Goal: Task Accomplishment & Management: Use online tool/utility

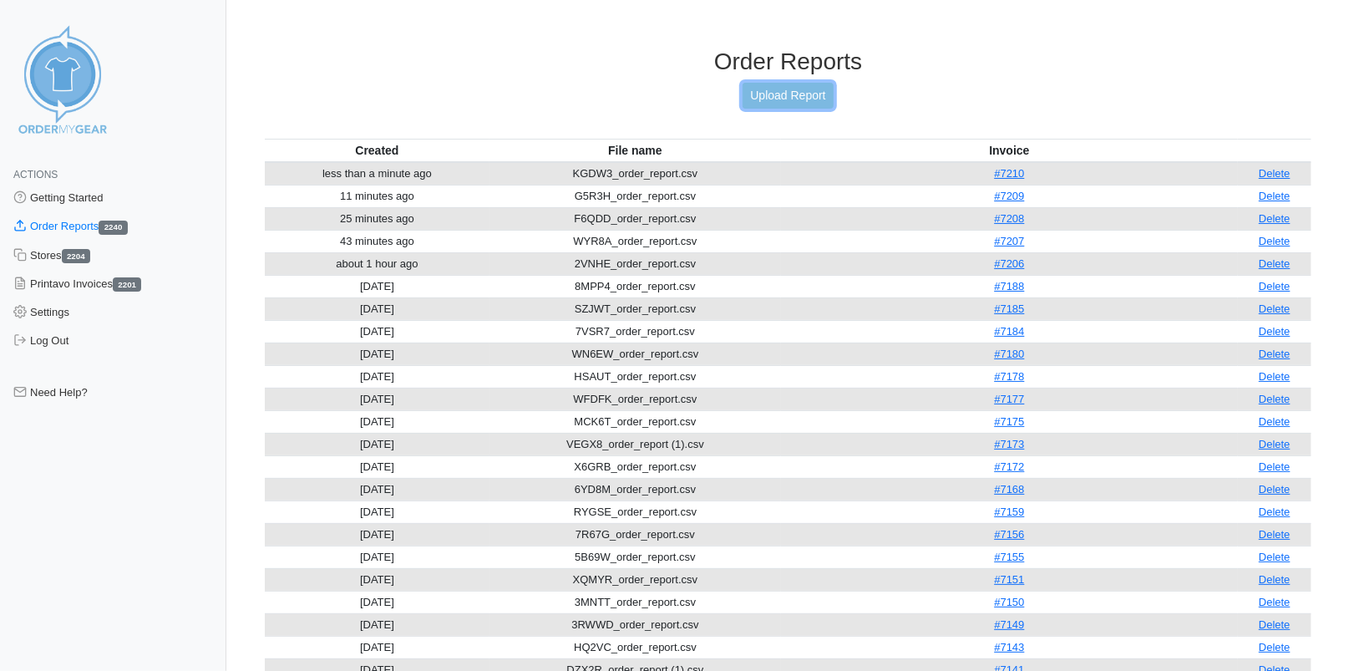
click at [758, 99] on link "Upload Report" at bounding box center [788, 96] width 90 height 26
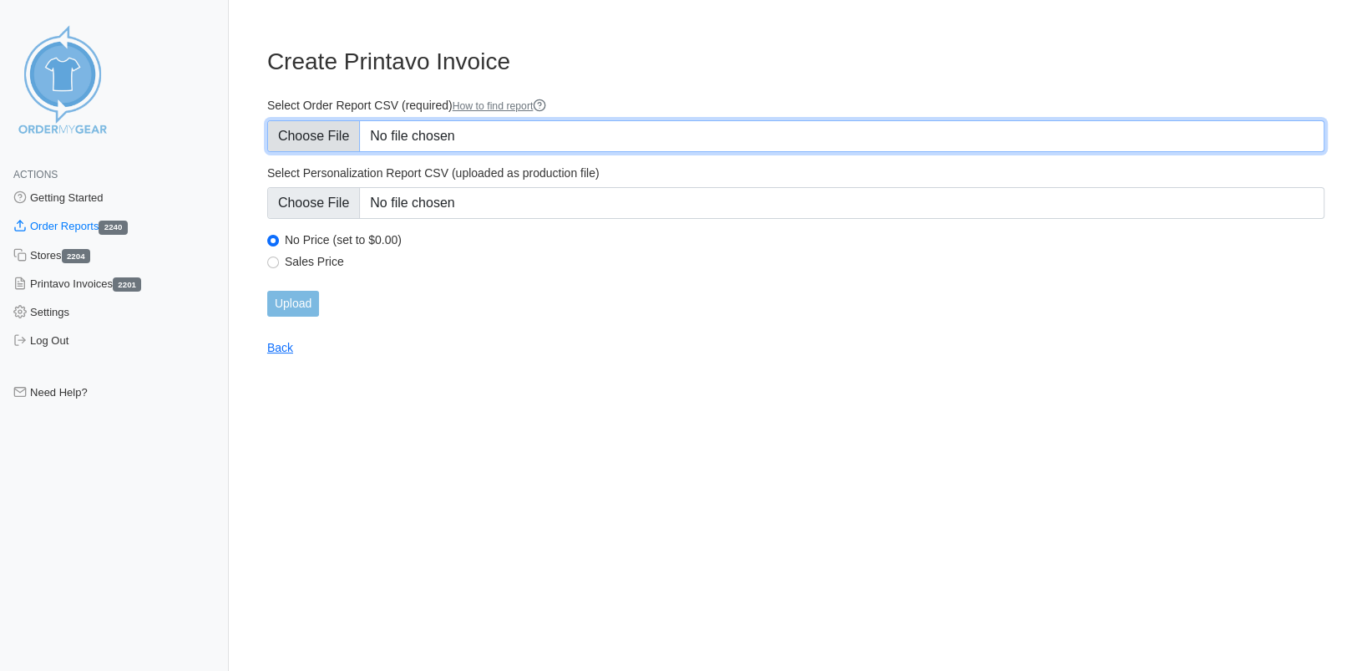
click at [348, 134] on input "Select Order Report CSV (required) How to find report" at bounding box center [796, 136] width 1058 height 32
click at [326, 134] on input "Select Order Report CSV (required) How to find report" at bounding box center [796, 136] width 1058 height 32
type input "C:\fakepath\7ZY3B_order_report.csv"
click at [333, 138] on input "Select Order Report CSV (required) How to find report" at bounding box center [796, 136] width 1058 height 32
click at [307, 132] on input "Select Order Report CSV (required) How to find report" at bounding box center [796, 136] width 1058 height 32
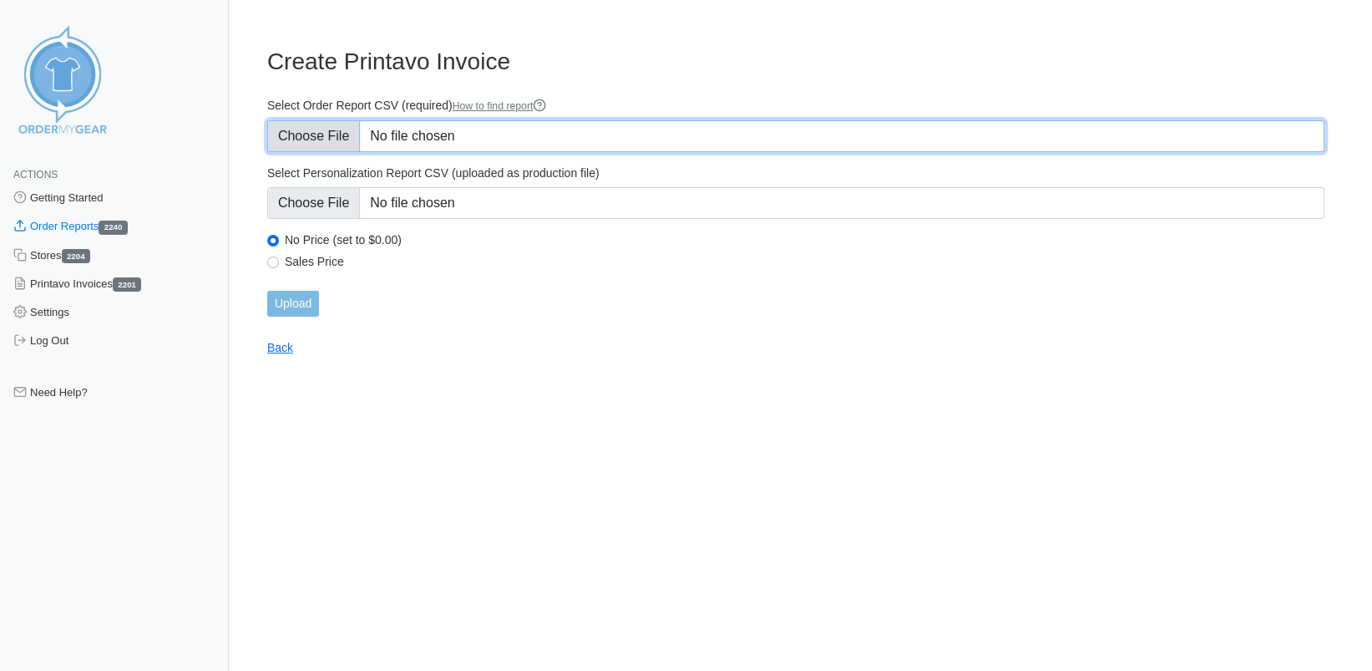
click at [321, 140] on input "Select Order Report CSV (required) How to find report" at bounding box center [796, 136] width 1058 height 32
type input "C:\fakepath\7ZY3B_order_report.csv"
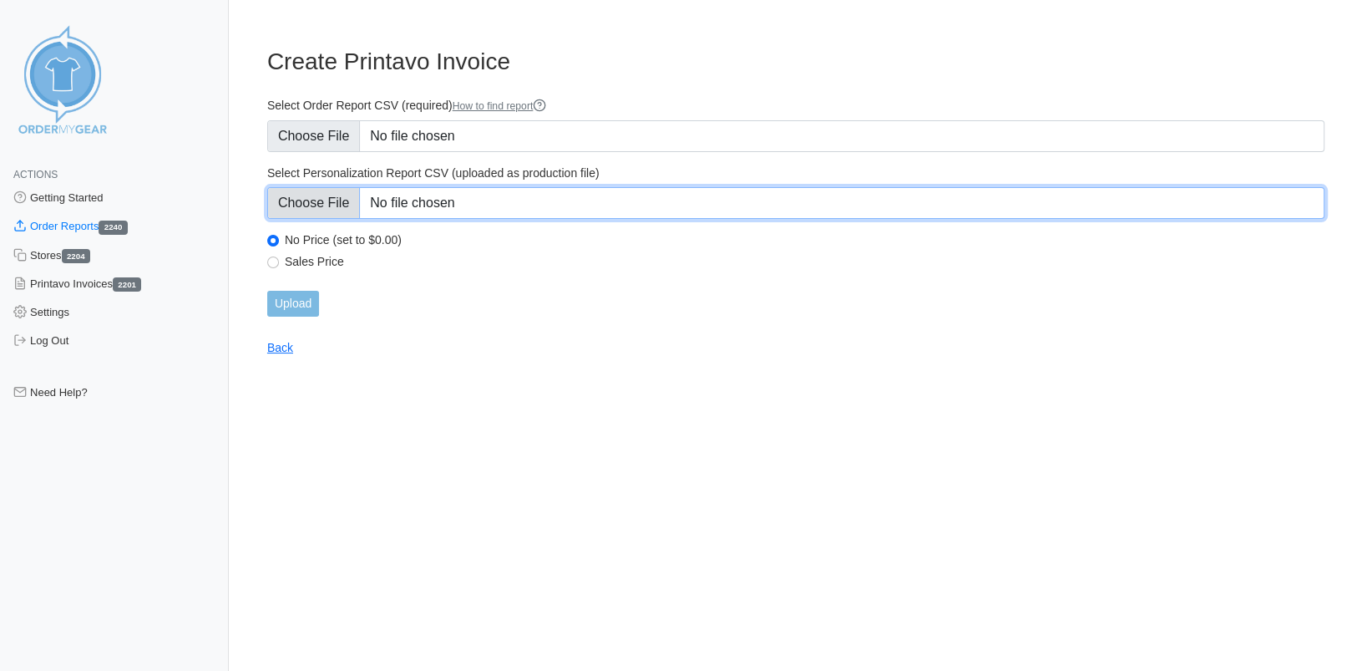
click at [333, 202] on input "Select Personalization Report CSV (uploaded as production file)" at bounding box center [796, 203] width 1058 height 32
type input "C:\fakepath\7ZY3B_personalization_report.csv"
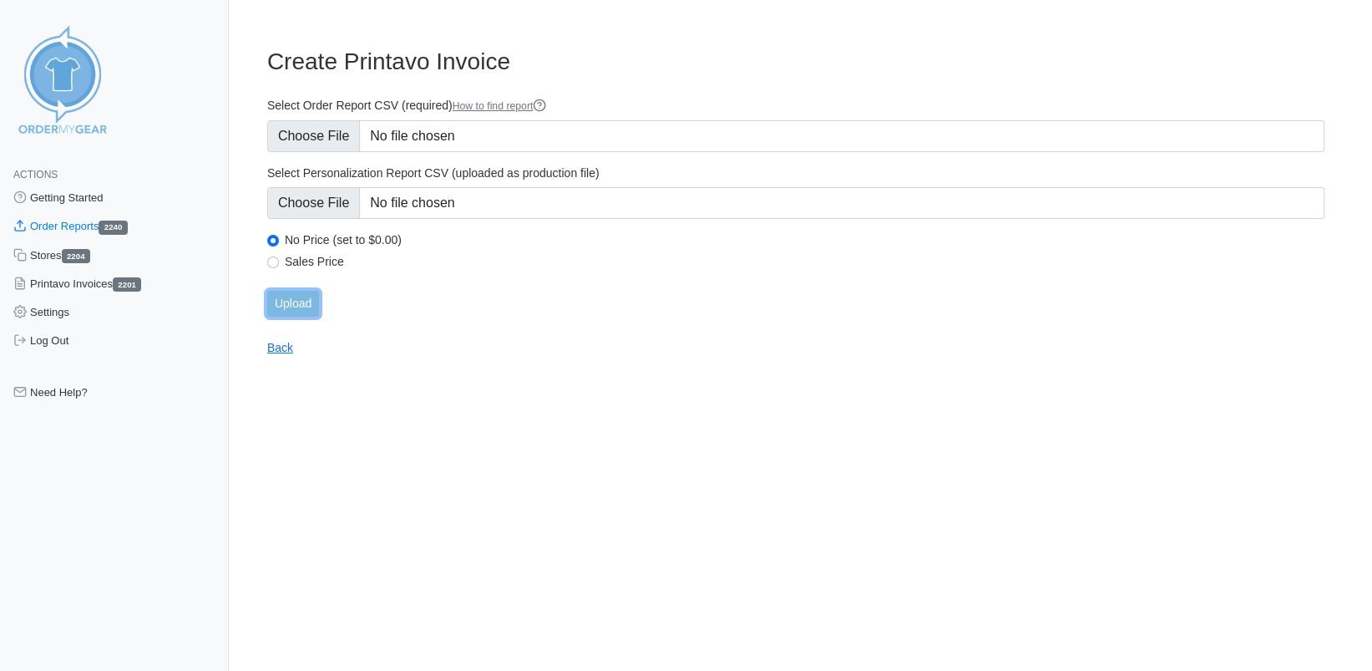
click at [295, 302] on input "Upload" at bounding box center [293, 304] width 52 height 26
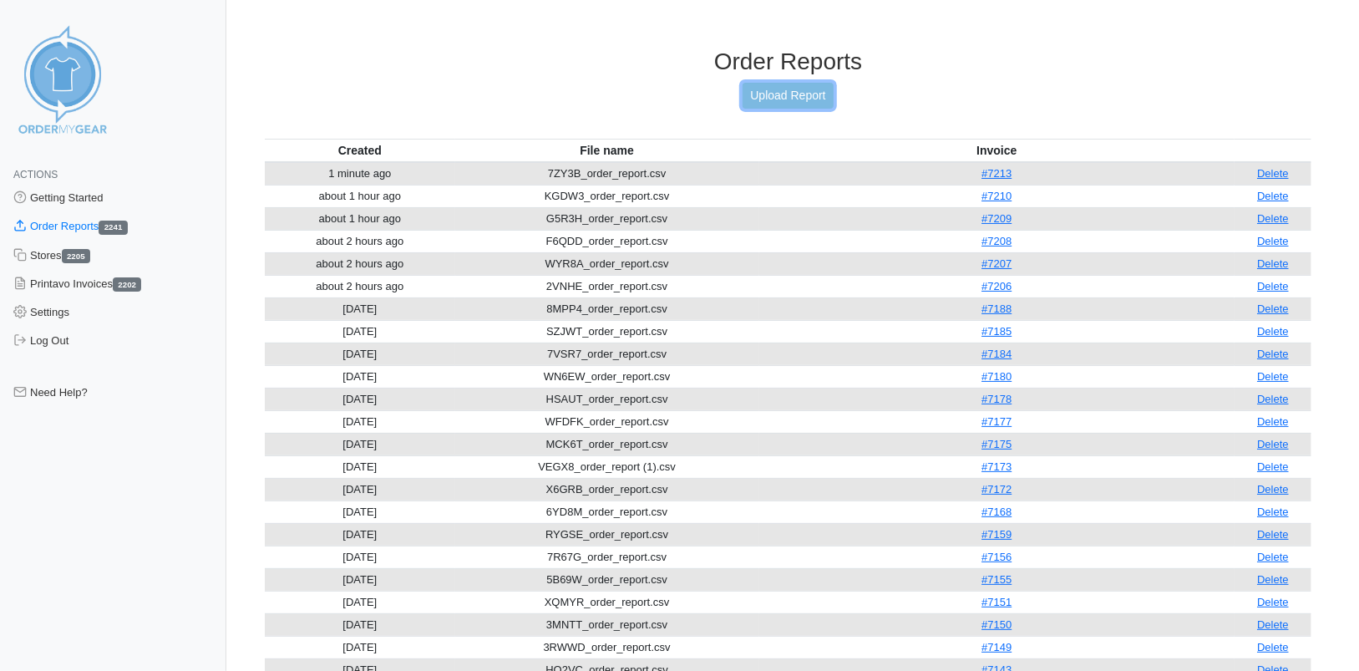
click at [814, 91] on link "Upload Report" at bounding box center [788, 96] width 90 height 26
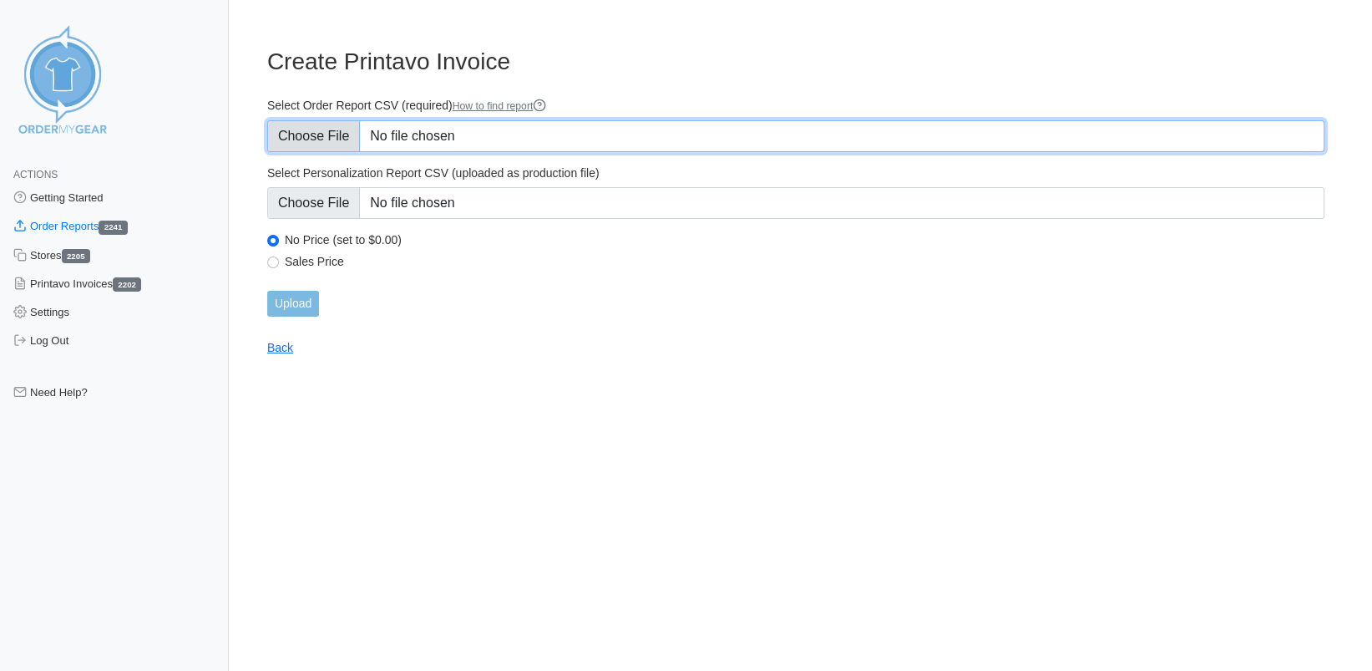
click at [304, 134] on input "Select Order Report CSV (required) How to find report" at bounding box center [796, 136] width 1058 height 32
type input "C:\fakepath\JEWCW_order_report.csv"
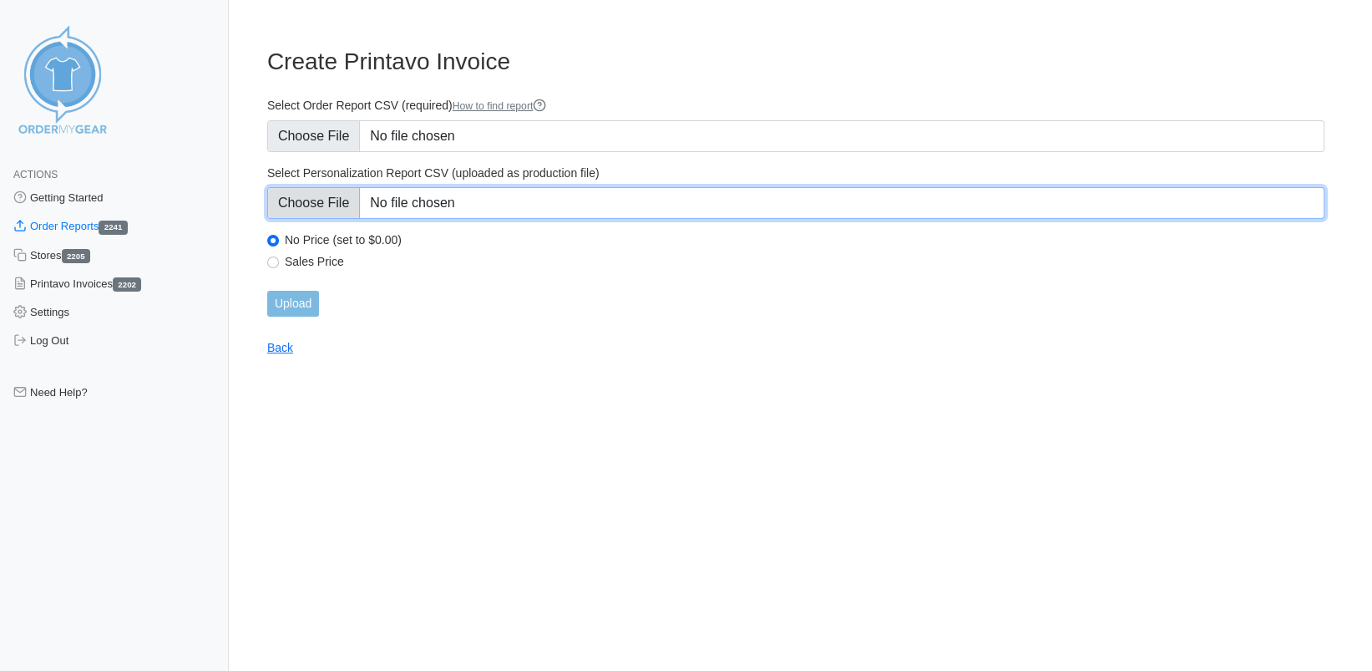
click at [320, 202] on input "Select Personalization Report CSV (uploaded as production file)" at bounding box center [796, 203] width 1058 height 32
type input "C:\fakepath\JEWCW_personalization_report.csv"
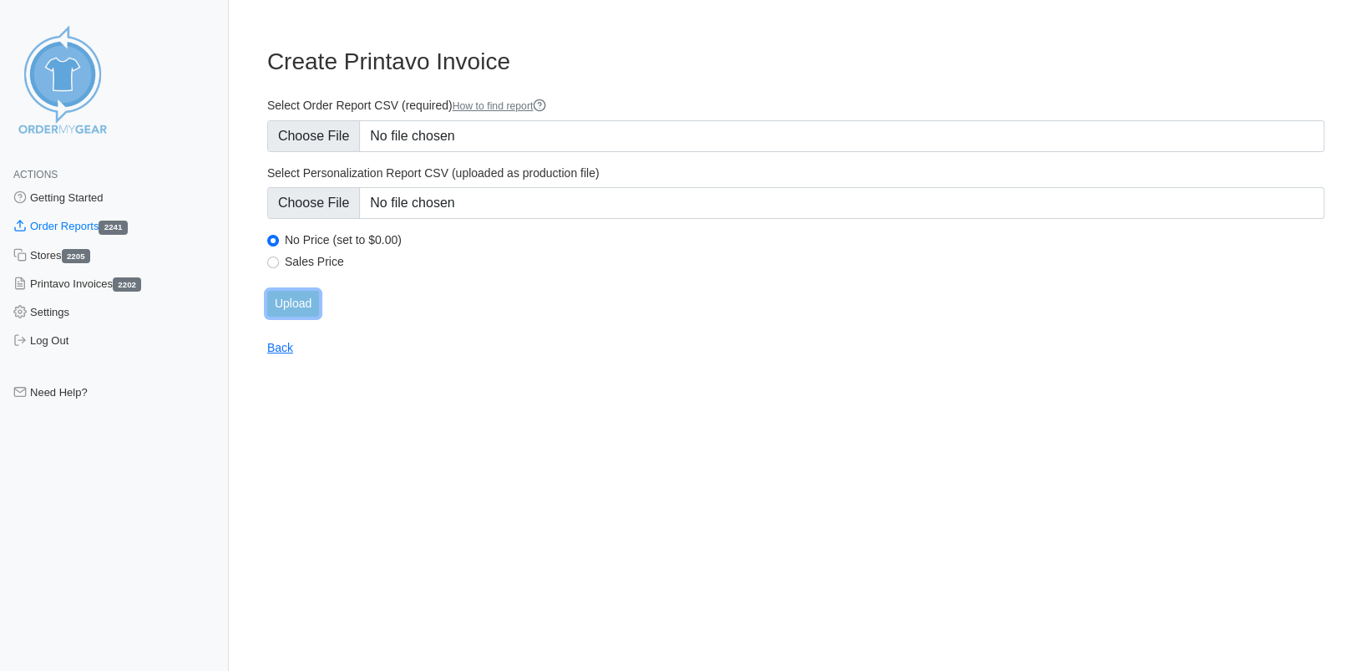
click at [297, 305] on input "Upload" at bounding box center [293, 304] width 52 height 26
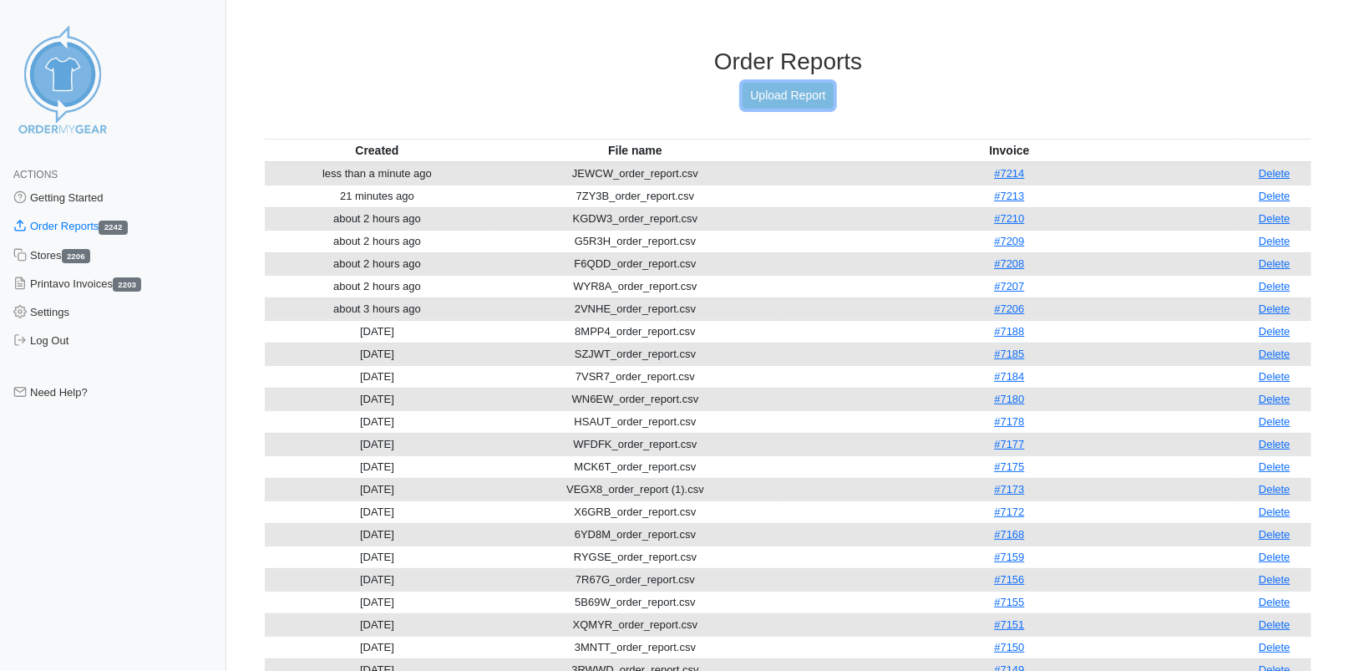
click at [779, 94] on link "Upload Report" at bounding box center [788, 96] width 90 height 26
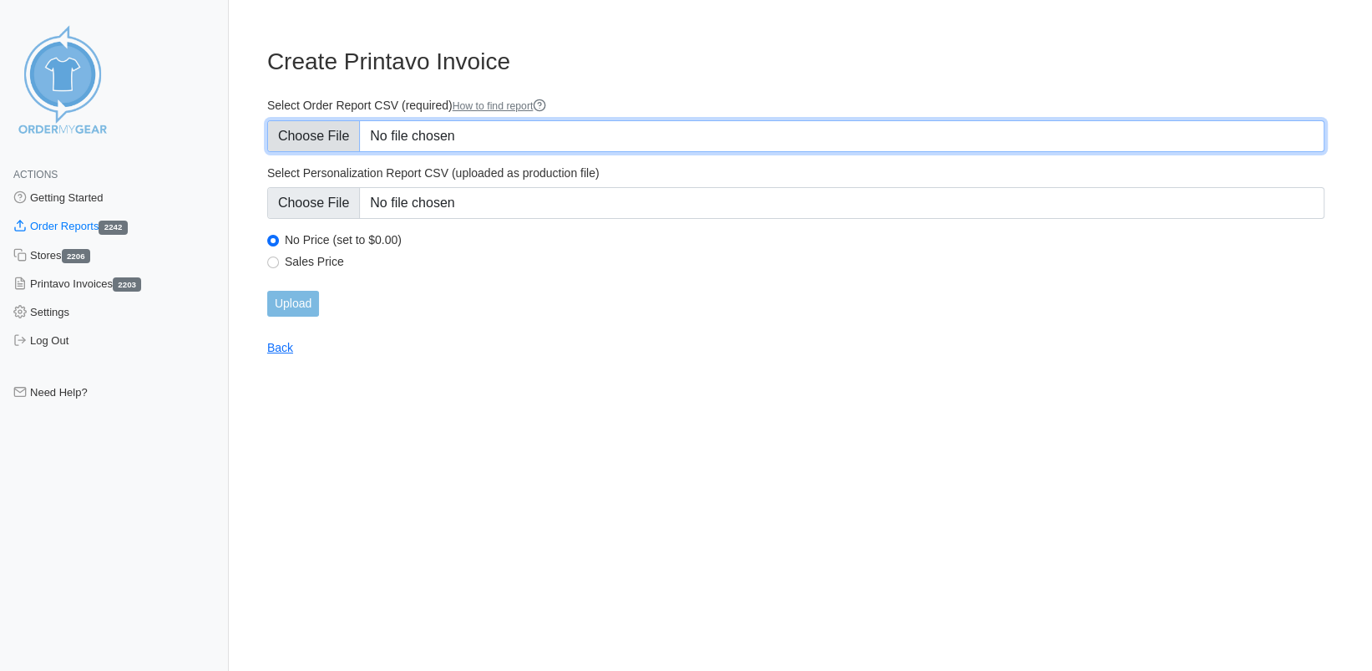
click at [312, 136] on input "Select Order Report CSV (required) How to find report" at bounding box center [796, 136] width 1058 height 32
type input "C:\fakepath\UKF93_order_report.csv"
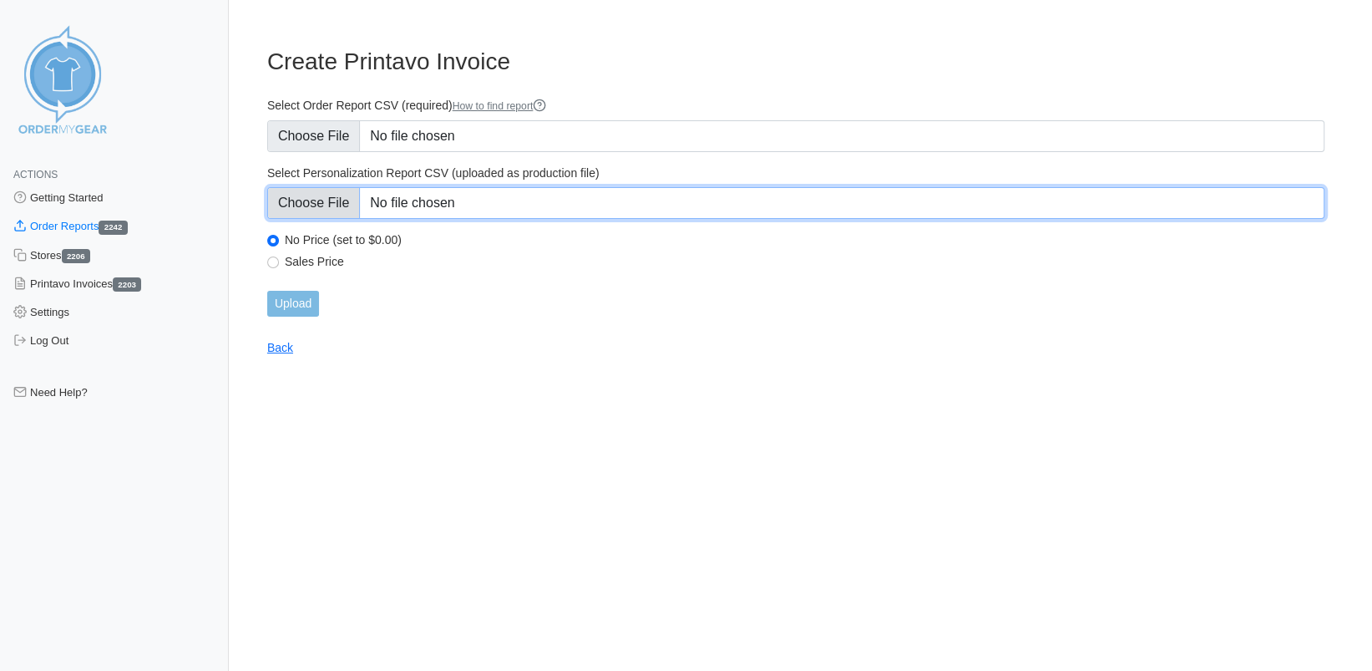
click at [304, 216] on input "Select Personalization Report CSV (uploaded as production file)" at bounding box center [796, 203] width 1058 height 32
type input "C:\fakepath\UKF93_personalization_report.csv"
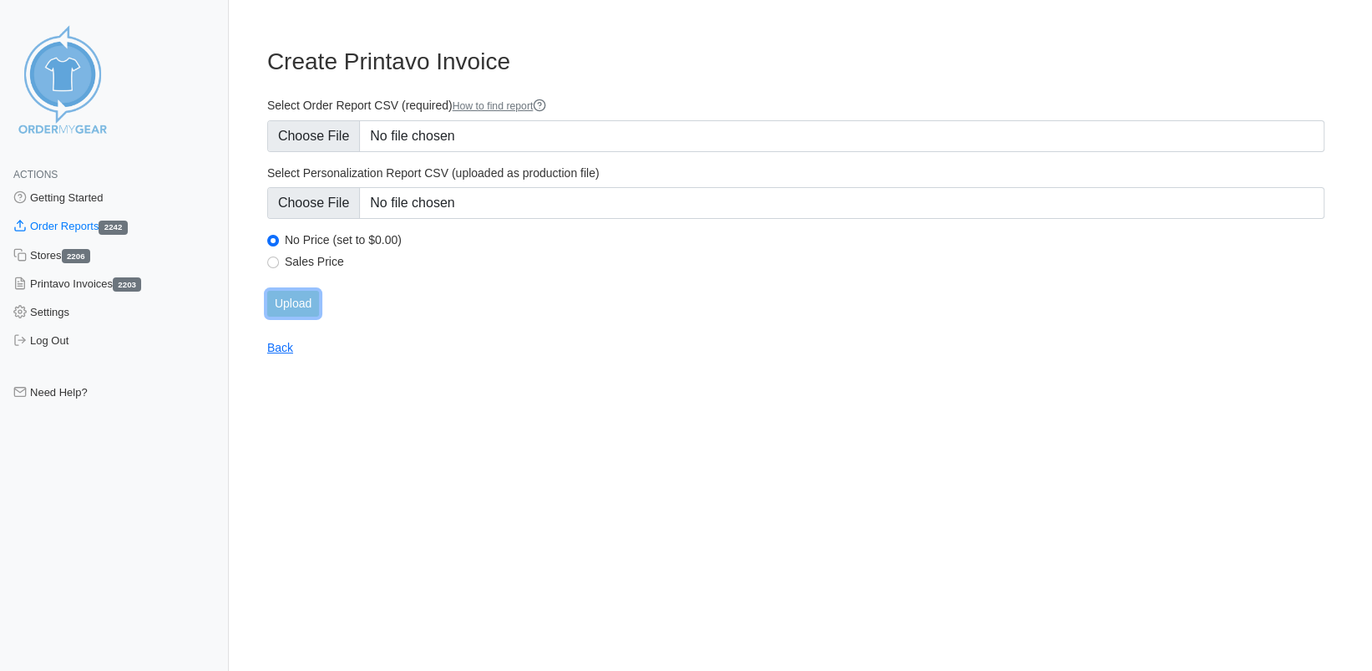
click at [293, 291] on input "Upload" at bounding box center [293, 304] width 52 height 26
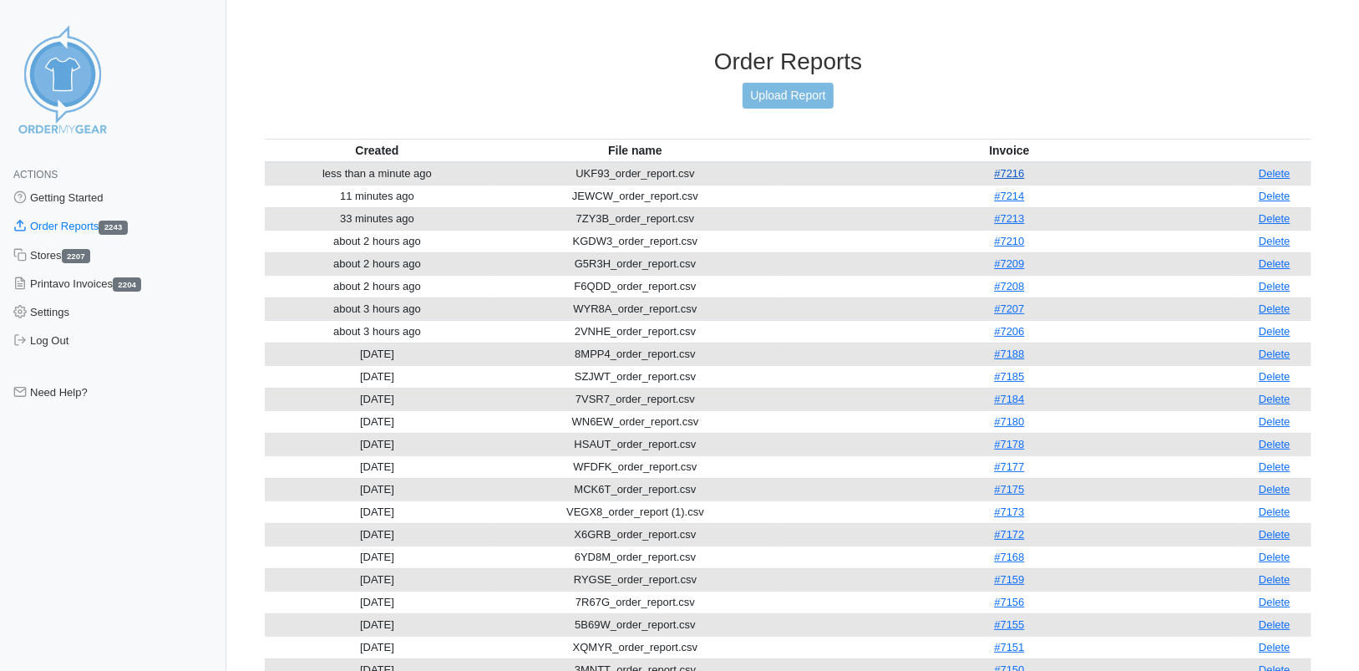
click at [1024, 172] on link "#7216" at bounding box center [1009, 173] width 30 height 13
click at [1014, 169] on link "#7216" at bounding box center [1009, 173] width 30 height 13
click at [771, 89] on link "Upload Report" at bounding box center [788, 96] width 90 height 26
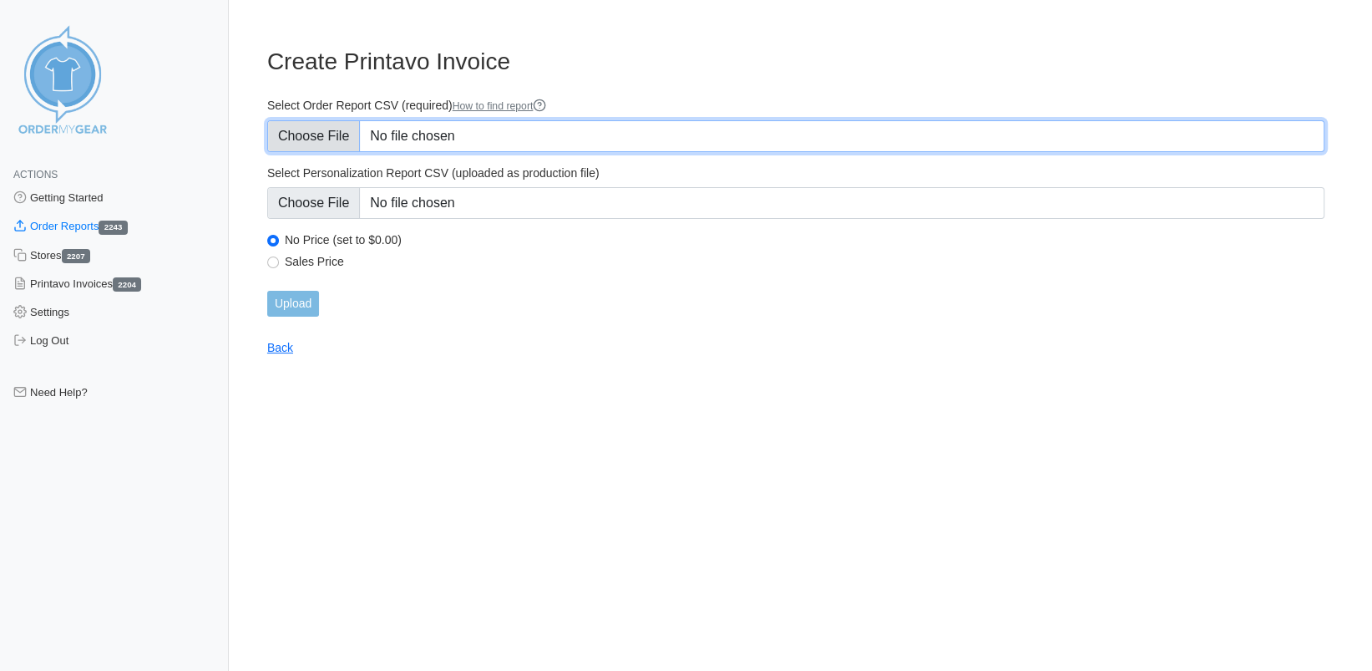
click at [312, 142] on input "Select Order Report CSV (required) How to find report" at bounding box center [796, 136] width 1058 height 32
type input "C:\fakepath\DT75A_order_report.csv"
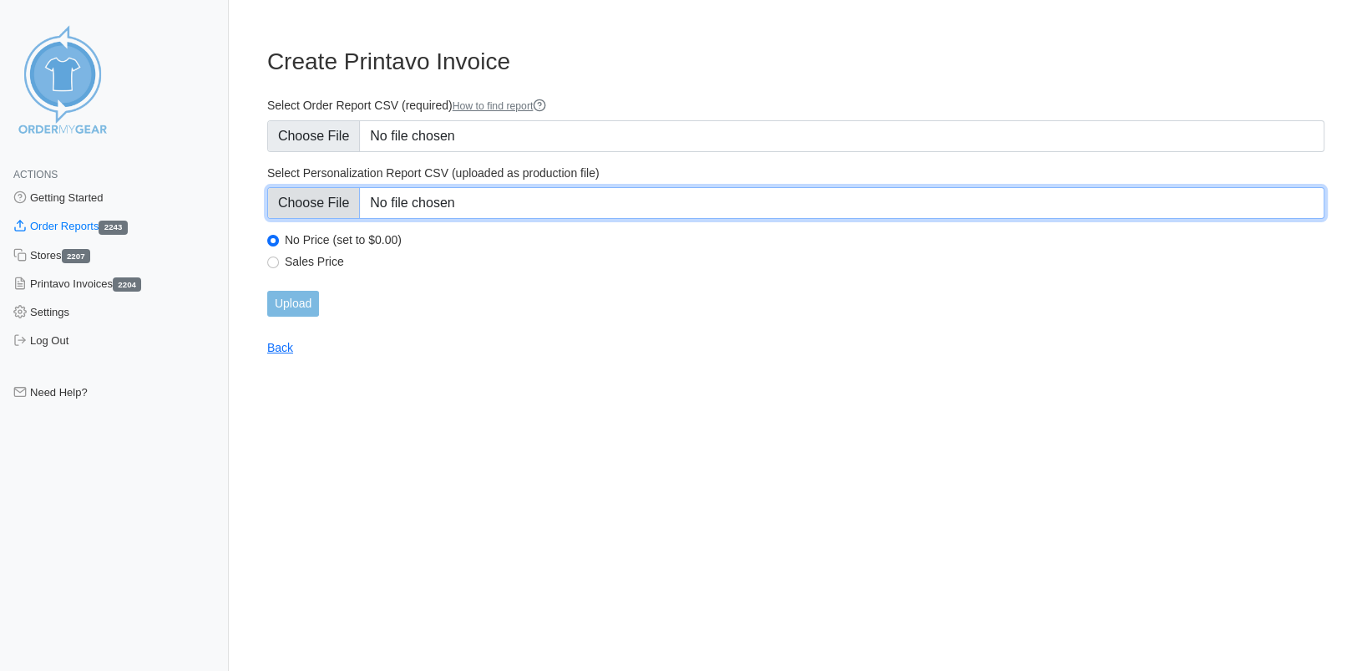
click at [302, 198] on input "Select Personalization Report CSV (uploaded as production file)" at bounding box center [796, 203] width 1058 height 32
type input "C:\fakepath\DT75A_personalization_report (1).csv"
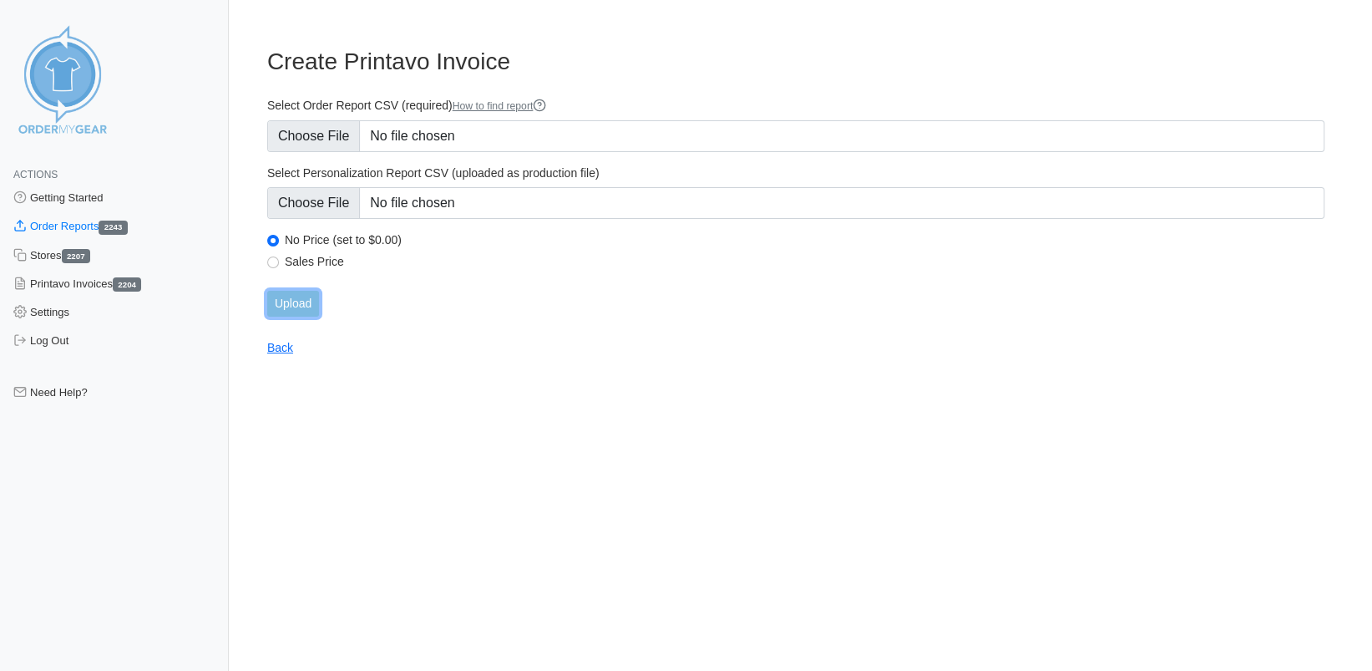
click at [312, 307] on input "Upload" at bounding box center [293, 304] width 52 height 26
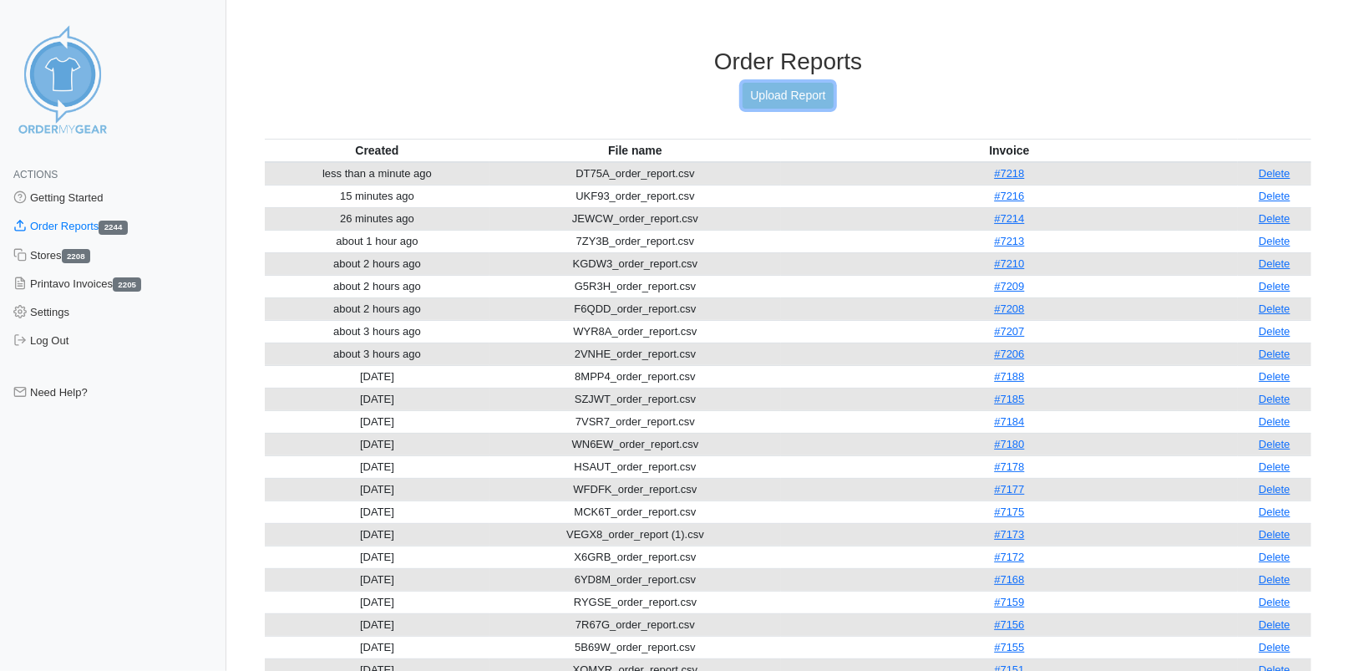
click at [784, 97] on link "Upload Report" at bounding box center [788, 96] width 90 height 26
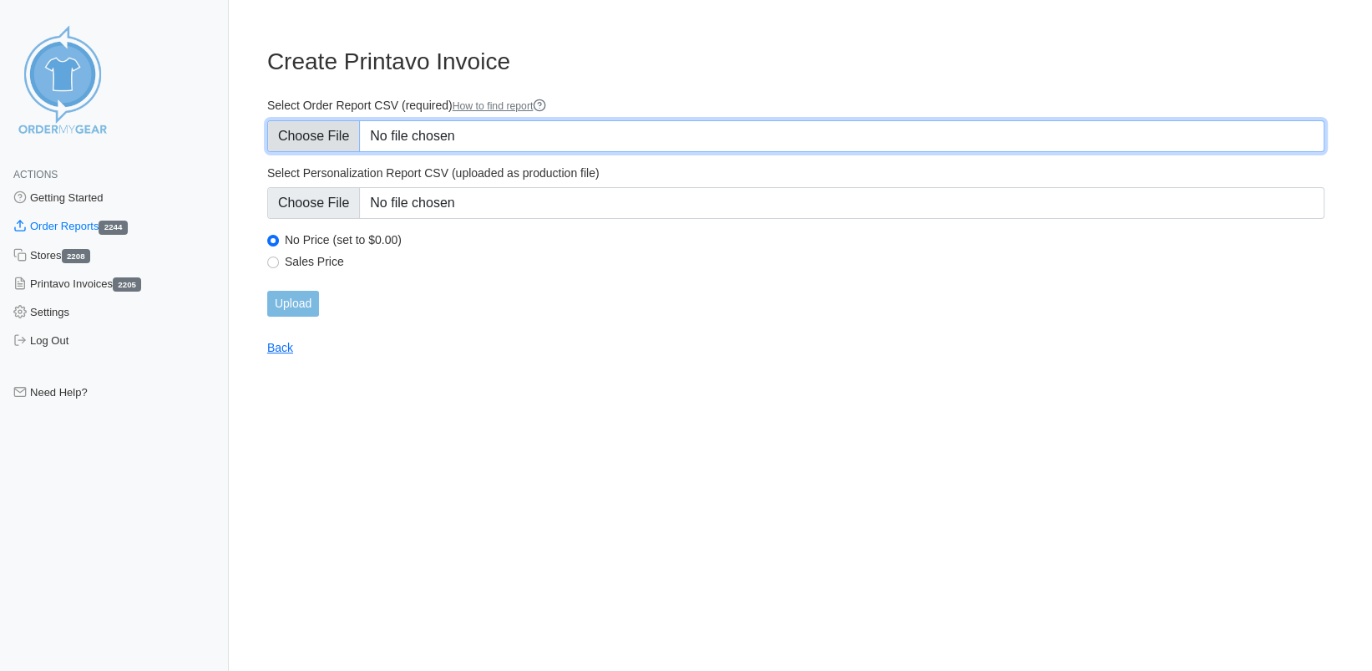
click at [336, 136] on input "Select Order Report CSV (required) How to find report" at bounding box center [796, 136] width 1058 height 32
type input "C:\fakepath\7Y2UQ_order_report.csv"
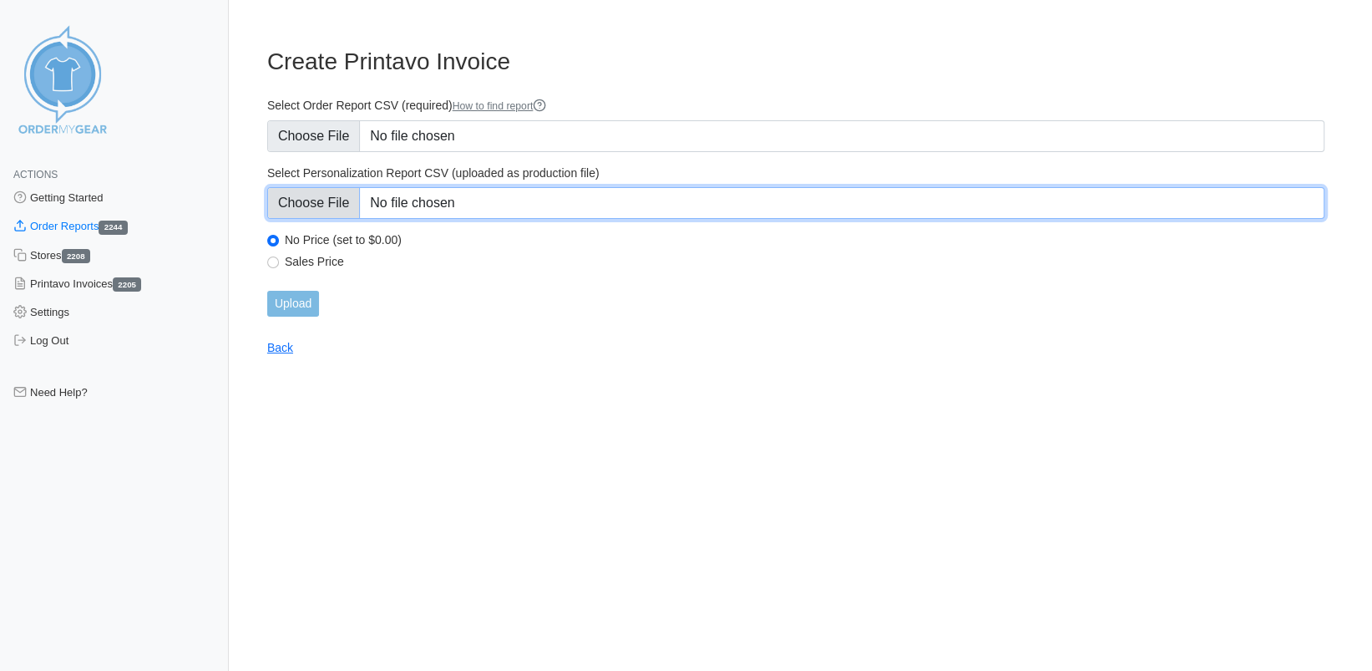
click at [350, 207] on input "Select Personalization Report CSV (uploaded as production file)" at bounding box center [796, 203] width 1058 height 32
type input "C:\fakepath\7Y2UQ_personalization_report.csv"
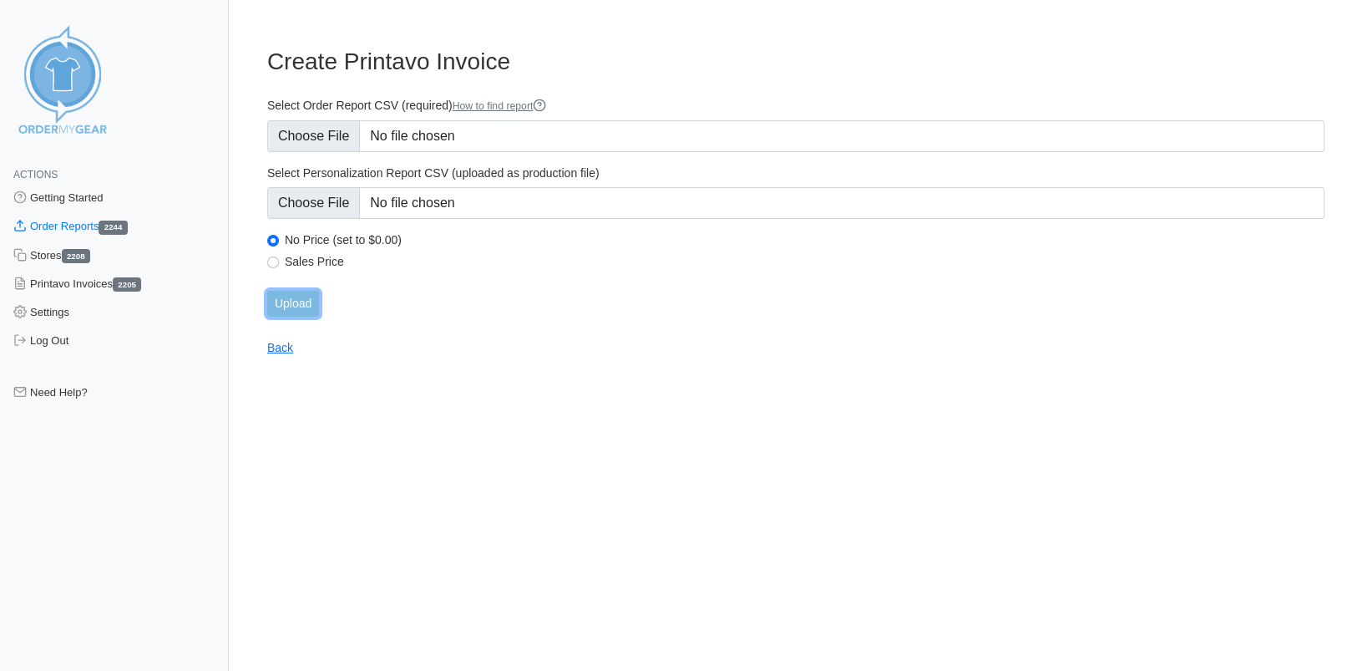
click at [302, 304] on input "Upload" at bounding box center [293, 304] width 52 height 26
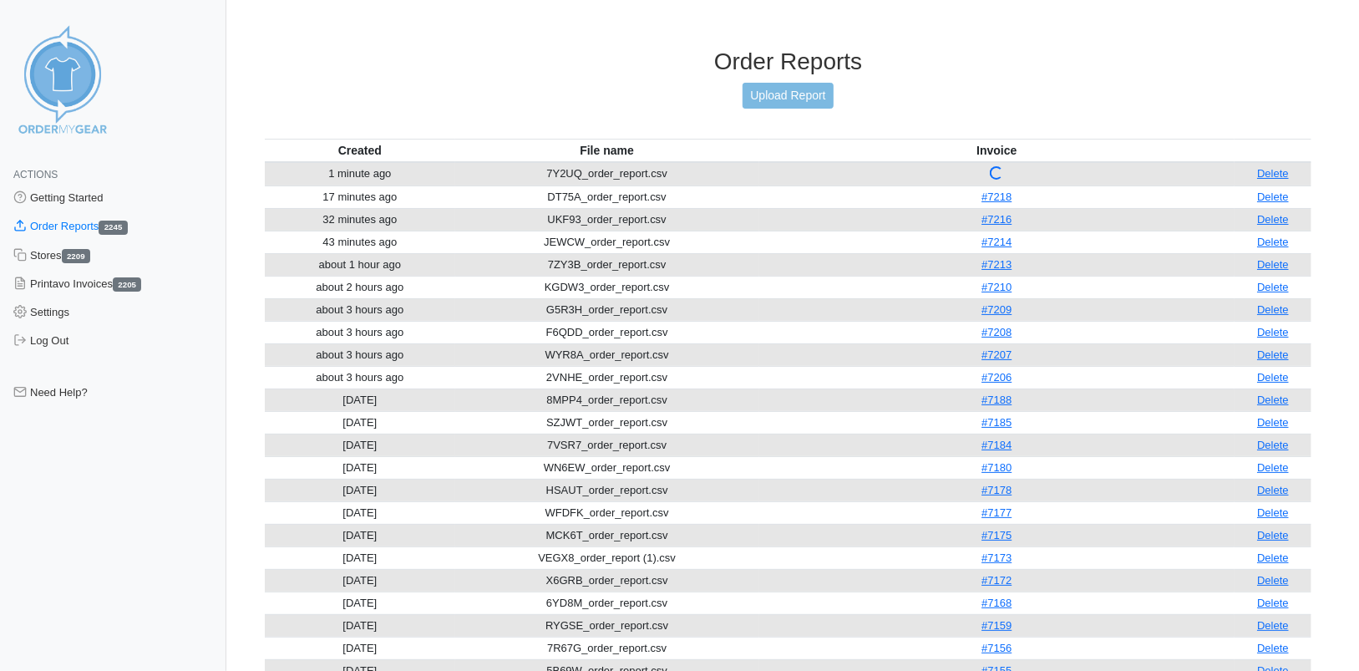
click at [872, 162] on td at bounding box center [996, 174] width 475 height 24
click at [364, 175] on td "2 minutes ago" at bounding box center [360, 174] width 190 height 24
click at [1002, 166] on div at bounding box center [996, 172] width 13 height 13
click at [989, 146] on th "Invoice" at bounding box center [996, 150] width 475 height 23
click at [970, 177] on td at bounding box center [996, 174] width 475 height 24
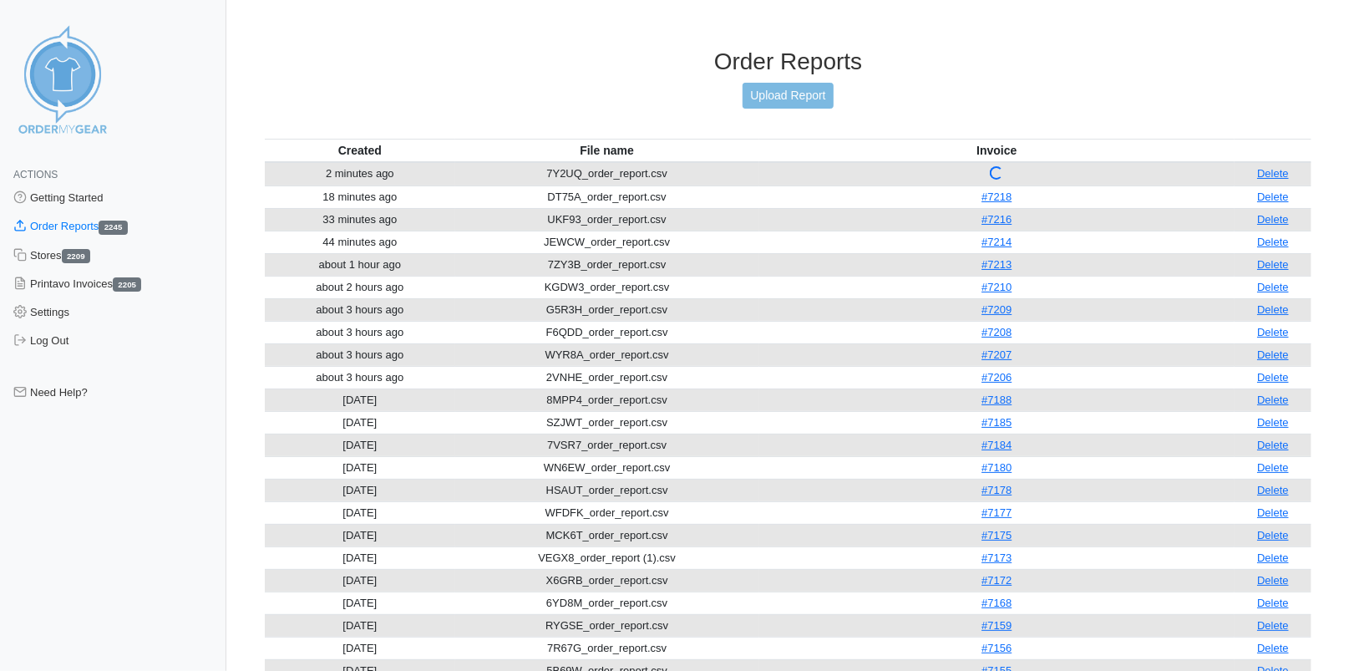
drag, startPoint x: 629, startPoint y: 47, endPoint x: 543, endPoint y: 58, distance: 86.8
click at [1266, 168] on link "Delete" at bounding box center [1273, 173] width 32 height 13
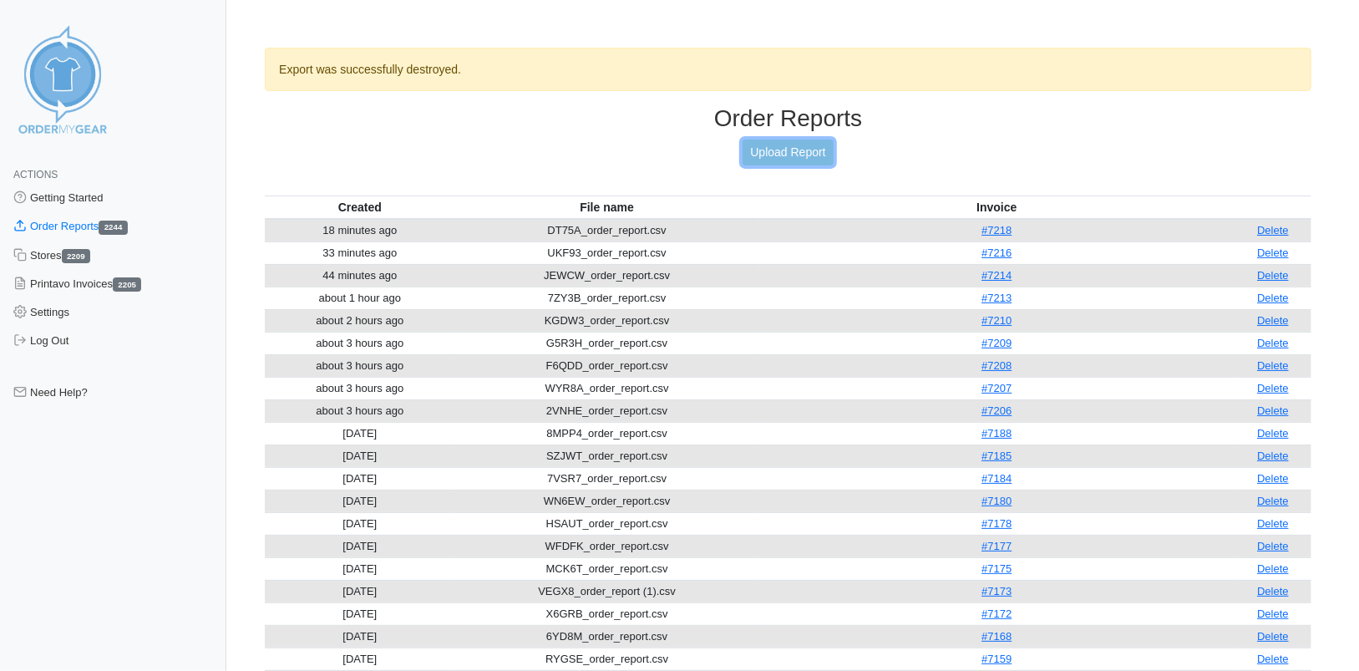
click at [810, 148] on link "Upload Report" at bounding box center [788, 153] width 90 height 26
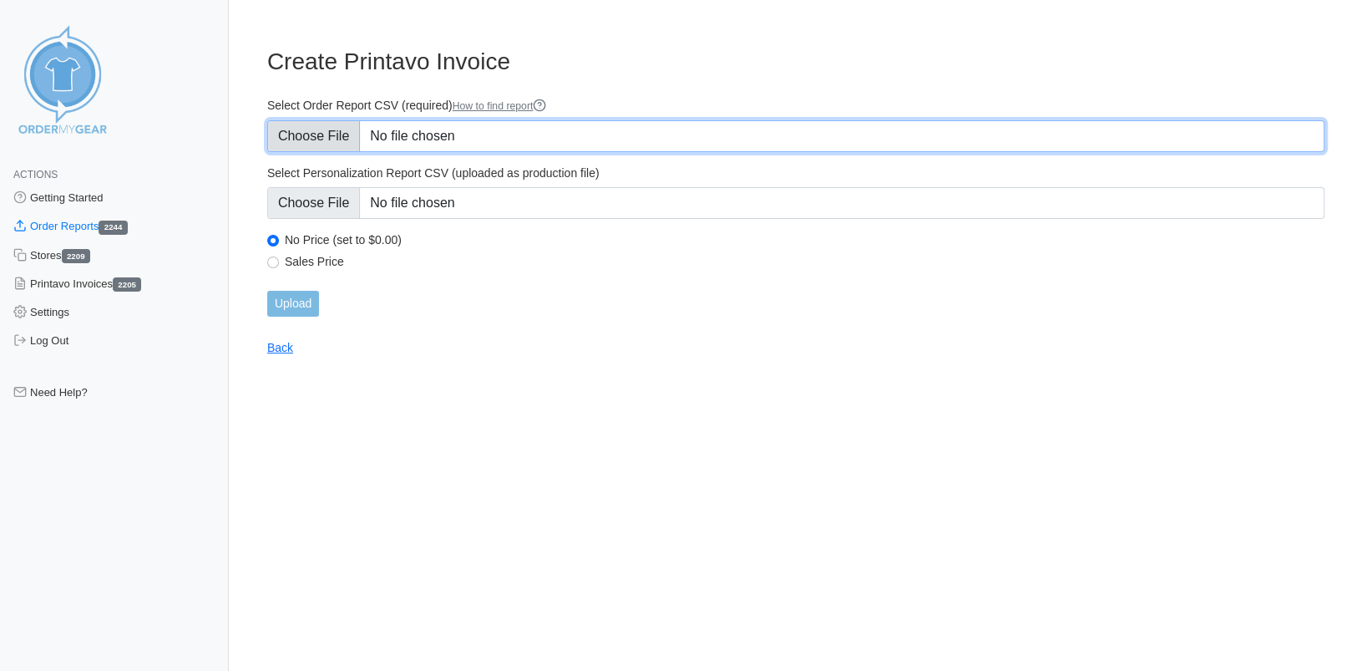
click at [288, 129] on input "Select Order Report CSV (required) How to find report" at bounding box center [796, 136] width 1058 height 32
type input "C:\fakepath\7Y2UQ_order_report (1).csv"
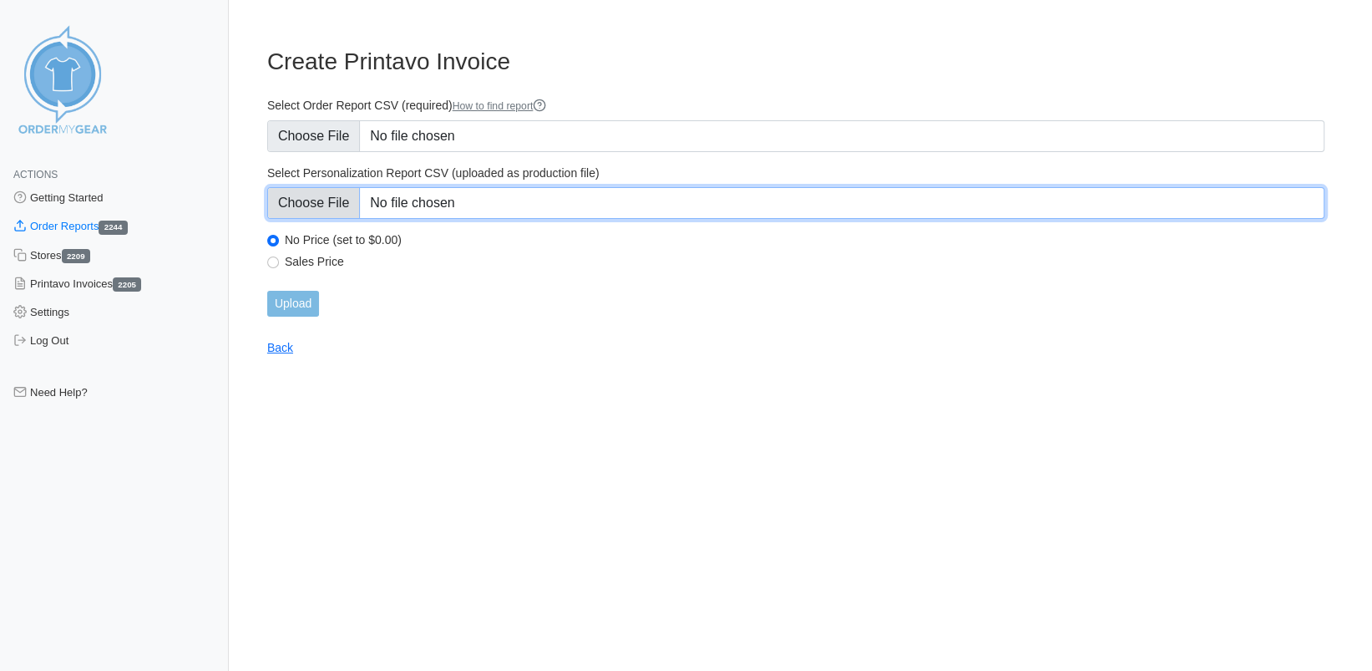
click at [307, 200] on input "Select Personalization Report CSV (uploaded as production file)" at bounding box center [796, 203] width 1058 height 32
type input "C:\fakepath\7Y2UQ_personalization_report.csv"
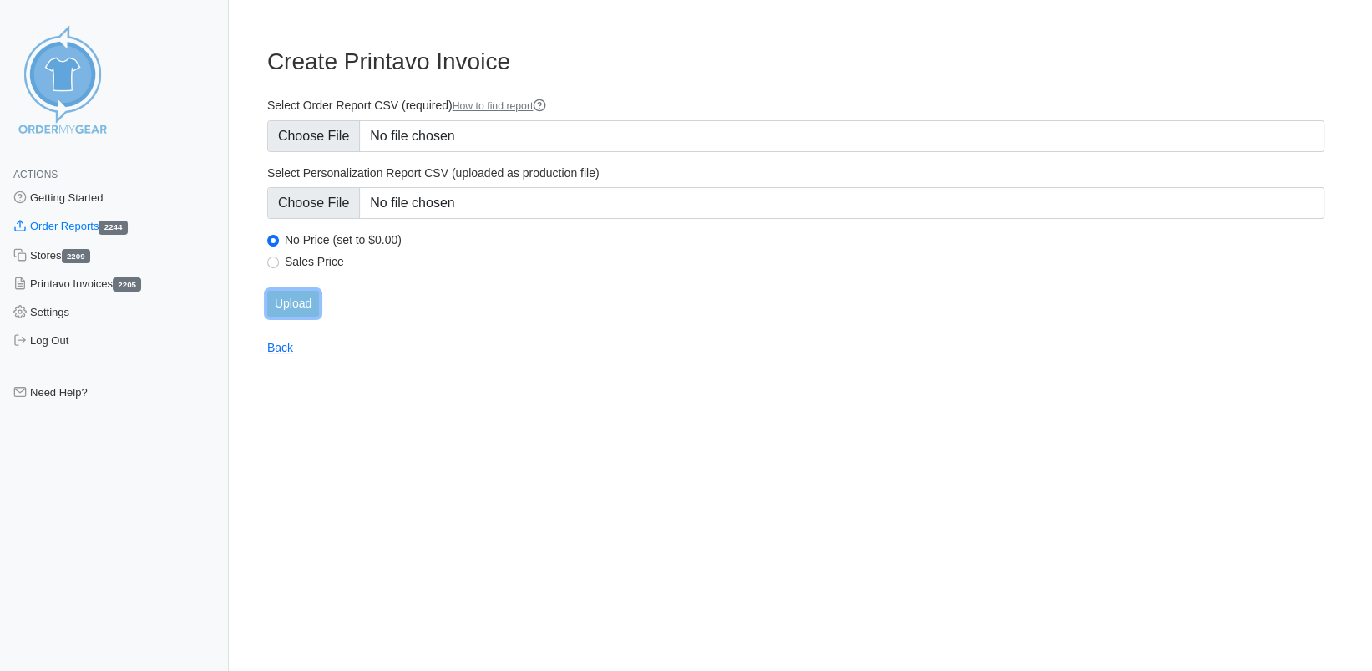
click at [302, 306] on input "Upload" at bounding box center [293, 304] width 52 height 26
